Goal: Task Accomplishment & Management: Use online tool/utility

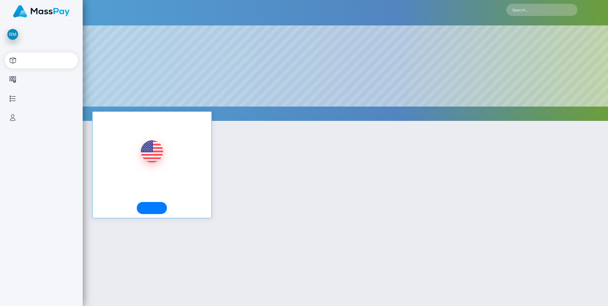
select select
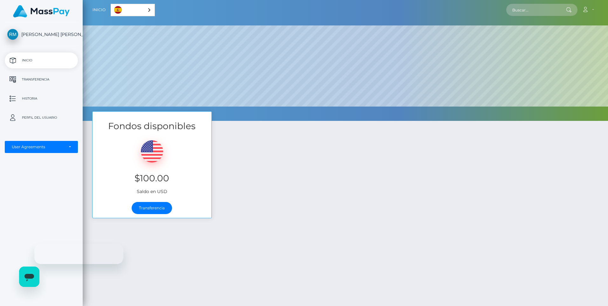
scroll to position [121, 526]
click at [153, 208] on link "Transferencia" at bounding box center [152, 208] width 40 height 12
click at [161, 208] on link "Transferencia" at bounding box center [152, 208] width 40 height 12
click at [32, 77] on p "Transferencia" at bounding box center [41, 80] width 68 height 10
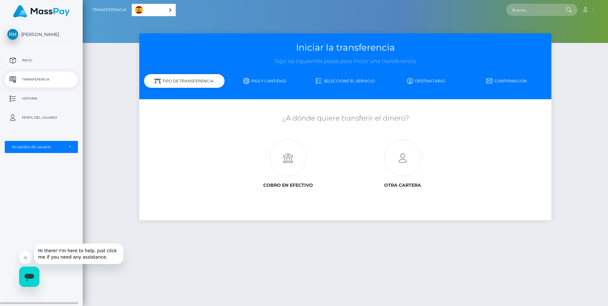
click at [31, 60] on p "Inicio" at bounding box center [41, 61] width 68 height 10
